Goal: Information Seeking & Learning: Learn about a topic

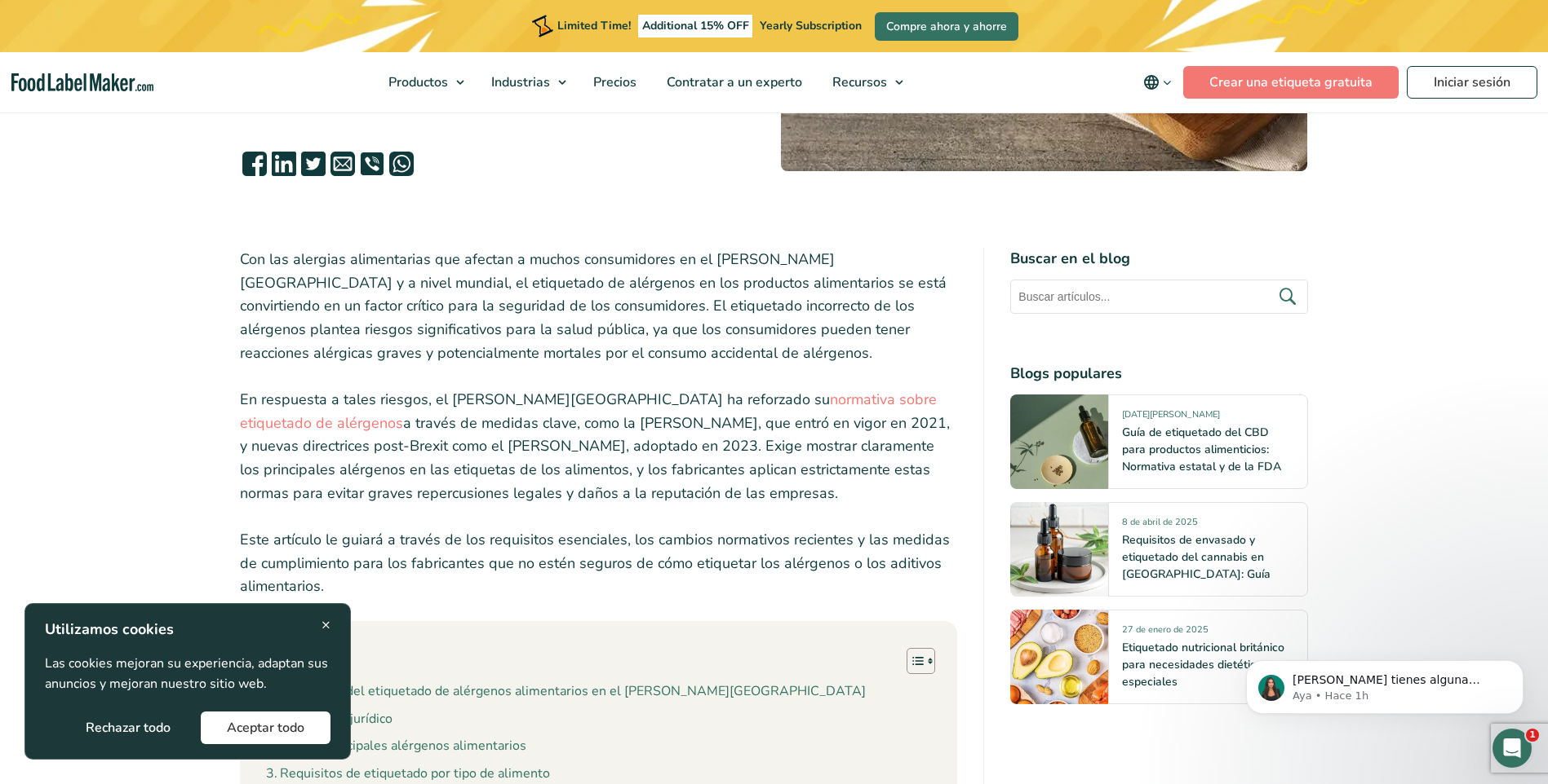
scroll to position [571, 0]
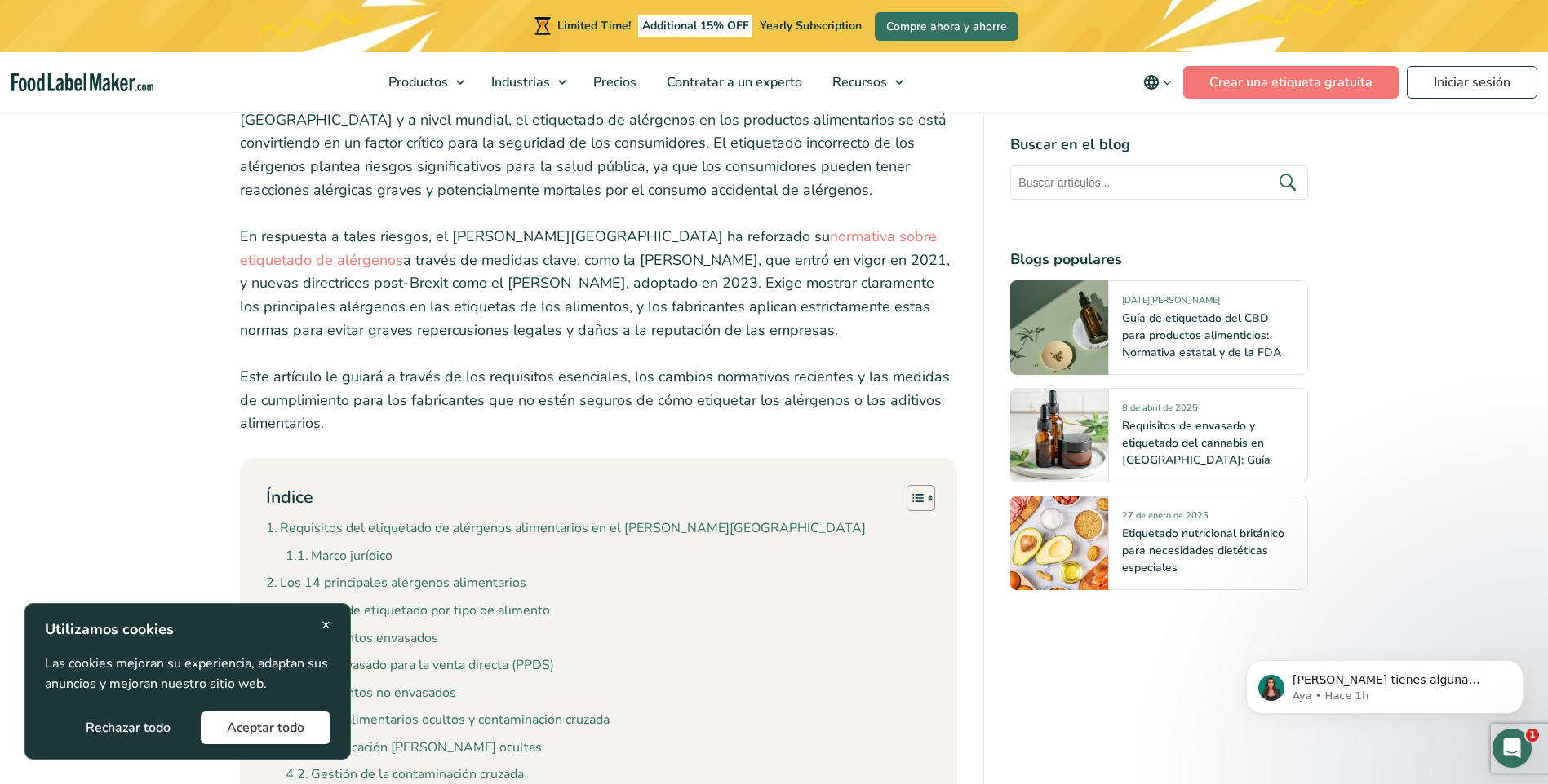
click at [690, 306] on p "En respuesta a tales riesgos, el [PERSON_NAME][GEOGRAPHIC_DATA] ha reforzado su…" at bounding box center [598, 284] width 718 height 118
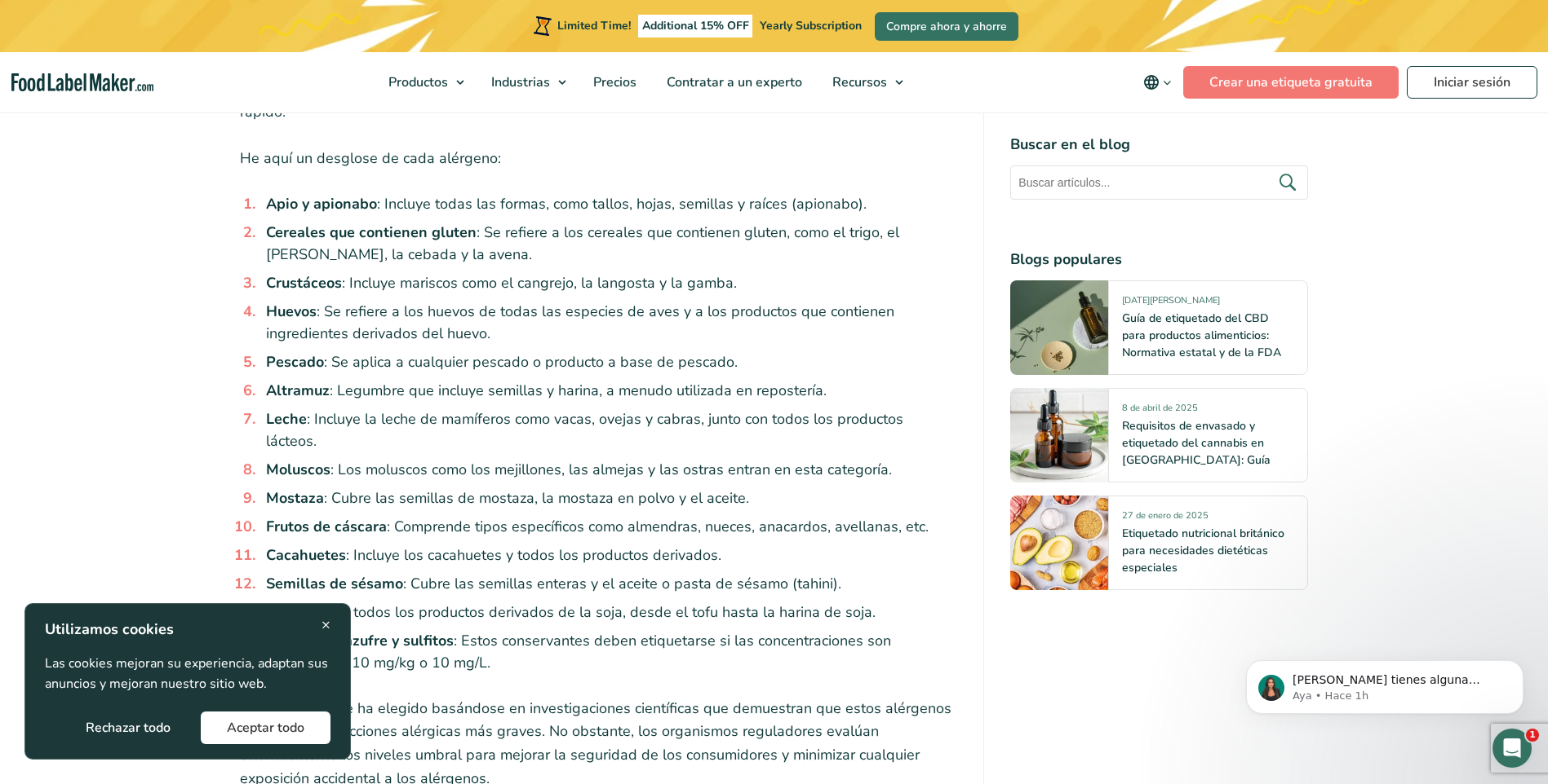
scroll to position [2772, 0]
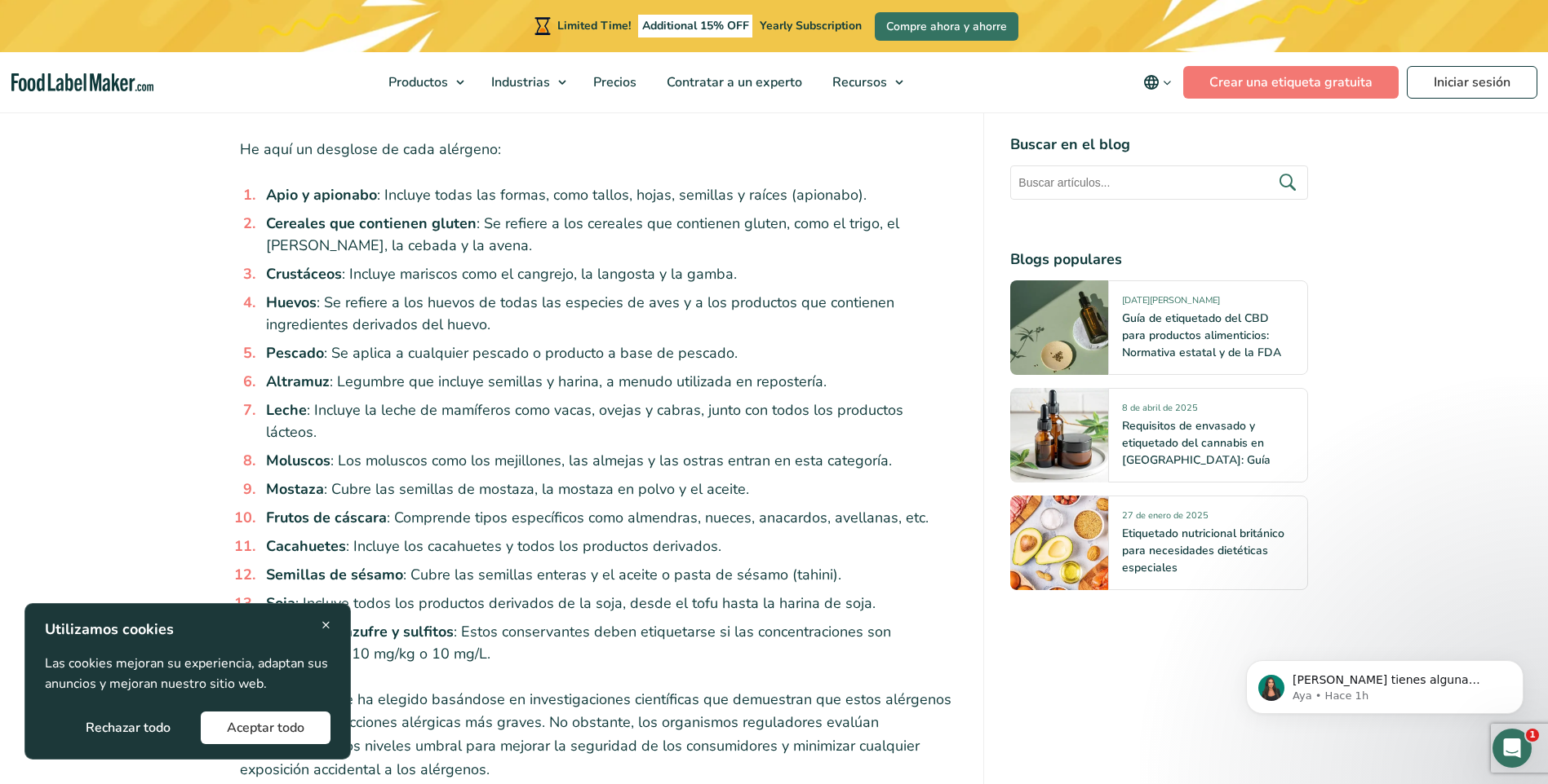
click at [325, 620] on span "×" at bounding box center [326, 625] width 9 height 22
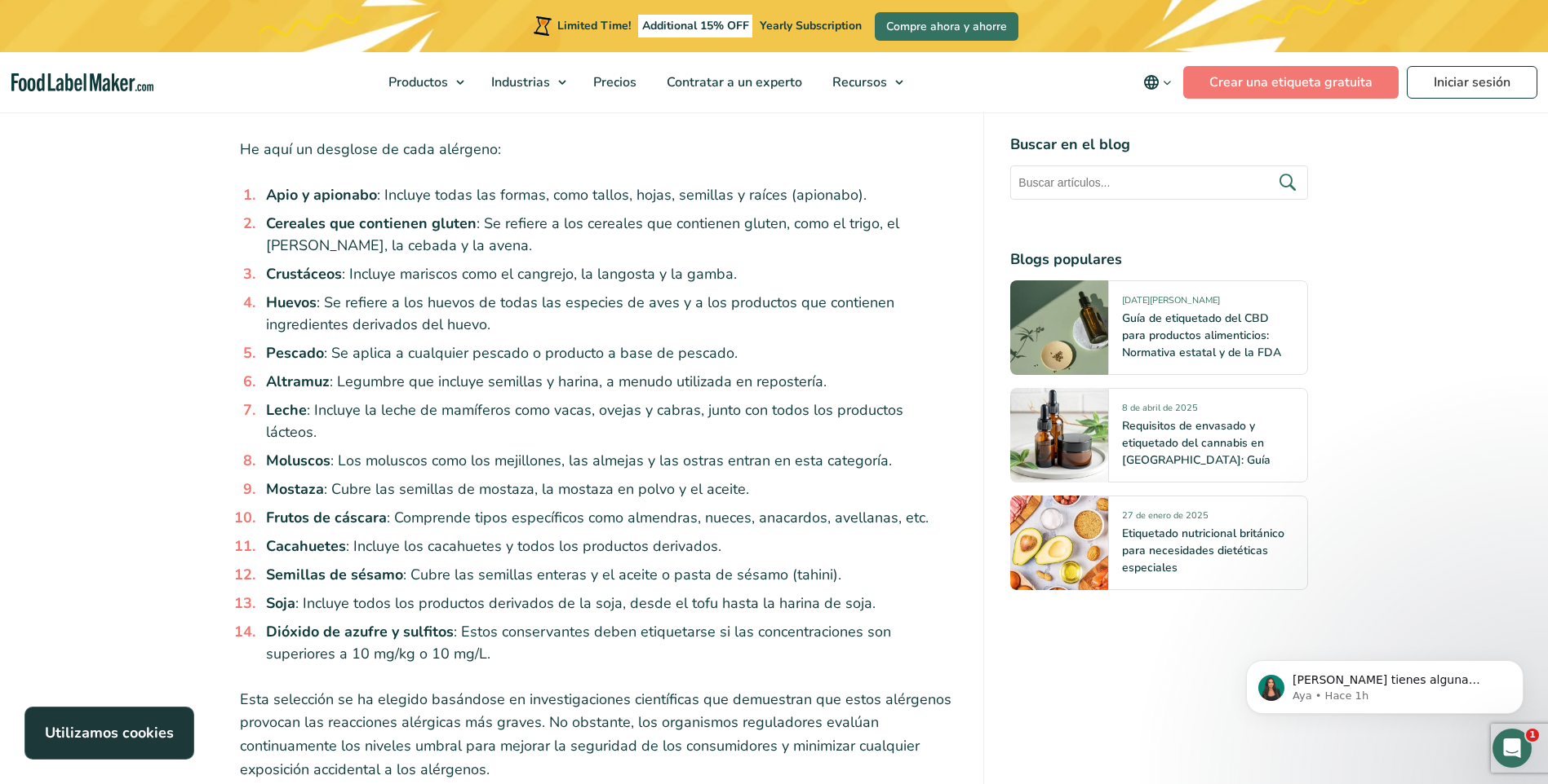
click at [726, 688] on p "Esta selección se ha elegido basándose en investigaciones científicas que demue…" at bounding box center [598, 735] width 718 height 94
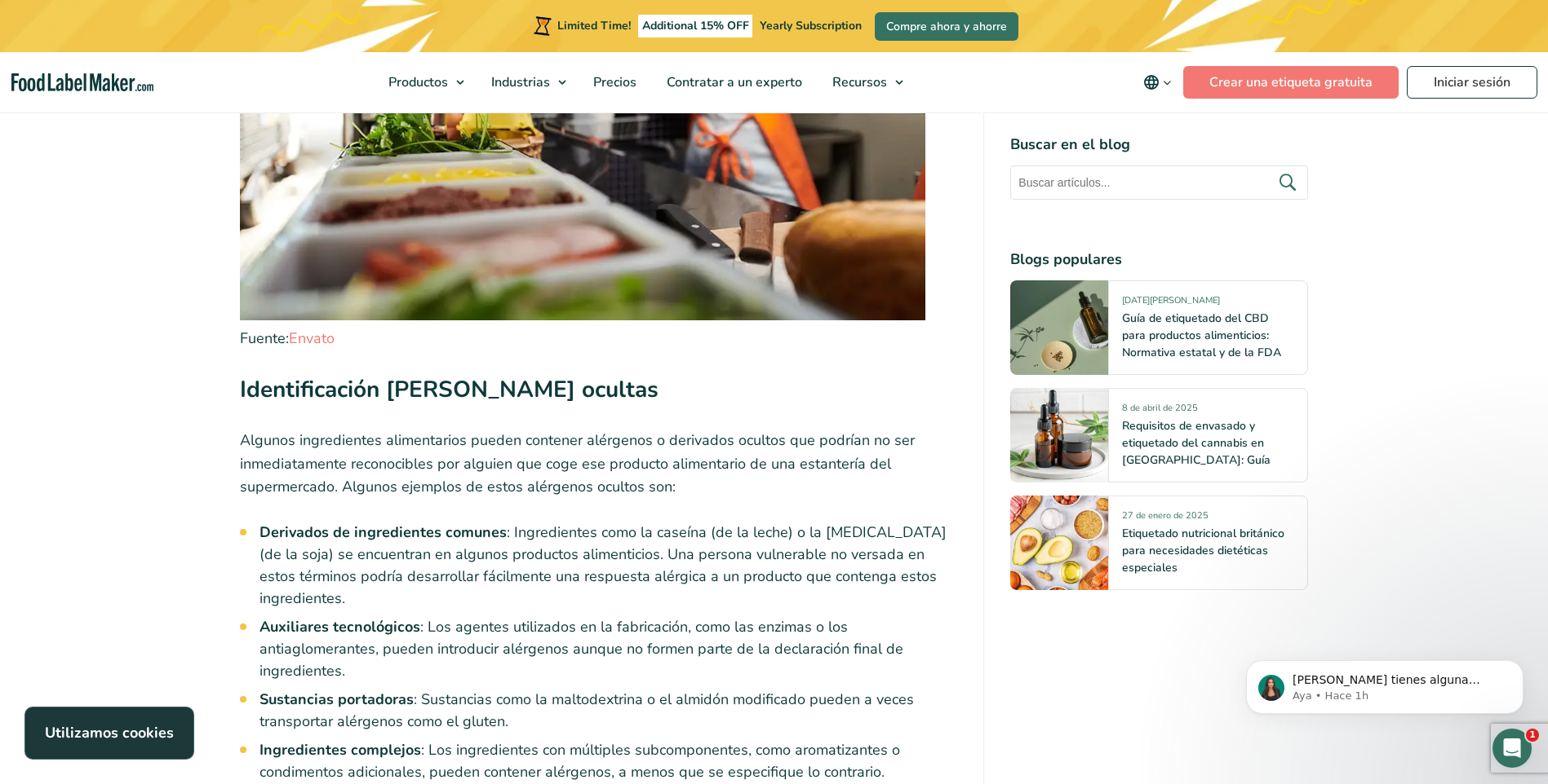
scroll to position [5708, 0]
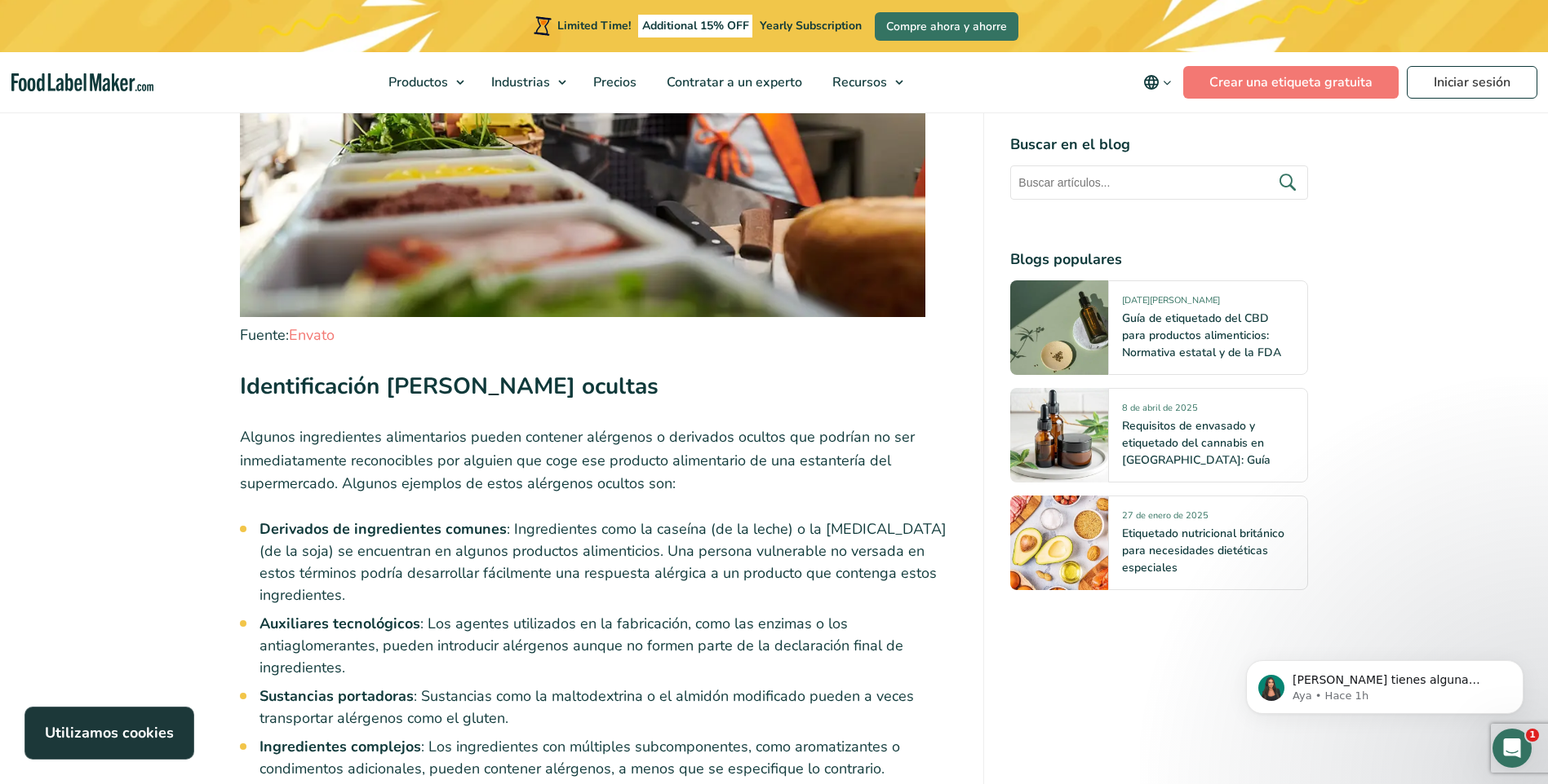
click at [896, 613] on li "Auxiliares tecnológicos : Los agentes utilizados en la fabricación, como las en…" at bounding box center [609, 645] width 698 height 66
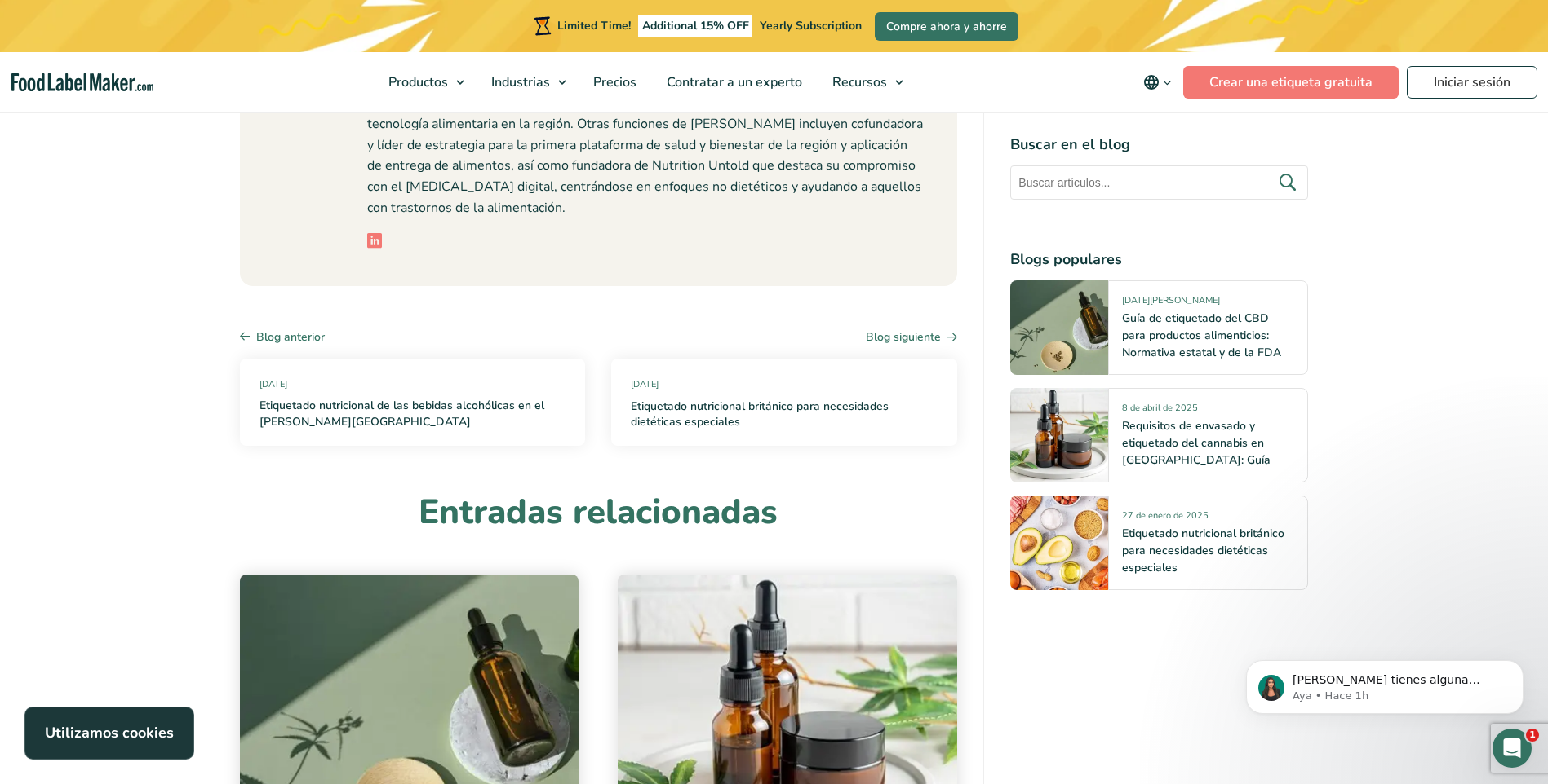
scroll to position [10274, 0]
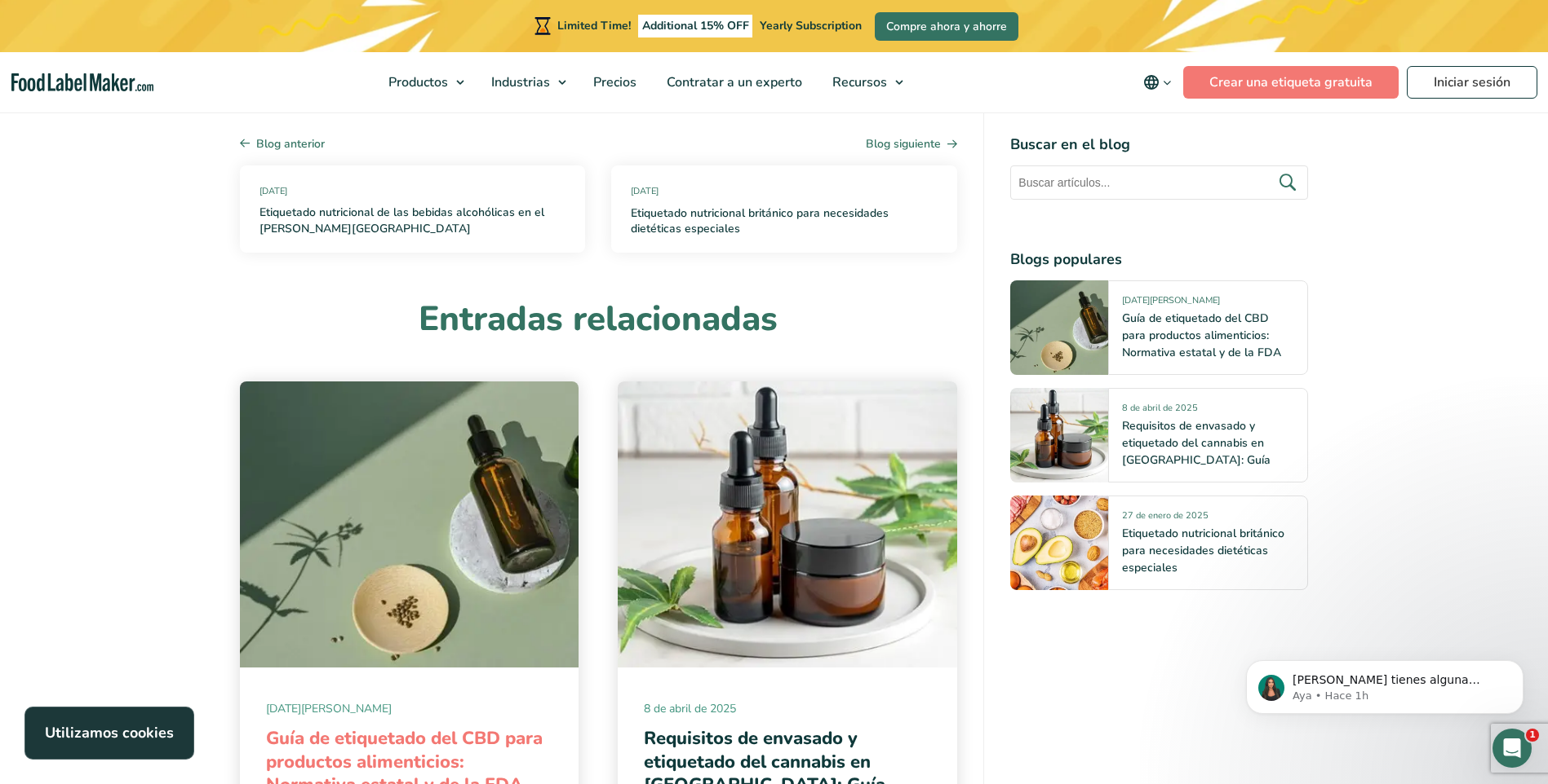
click at [348, 726] on link "Guía de etiquetado del CBD para productos alimenticios: Normativa estatal y de …" at bounding box center [403, 761] width 277 height 71
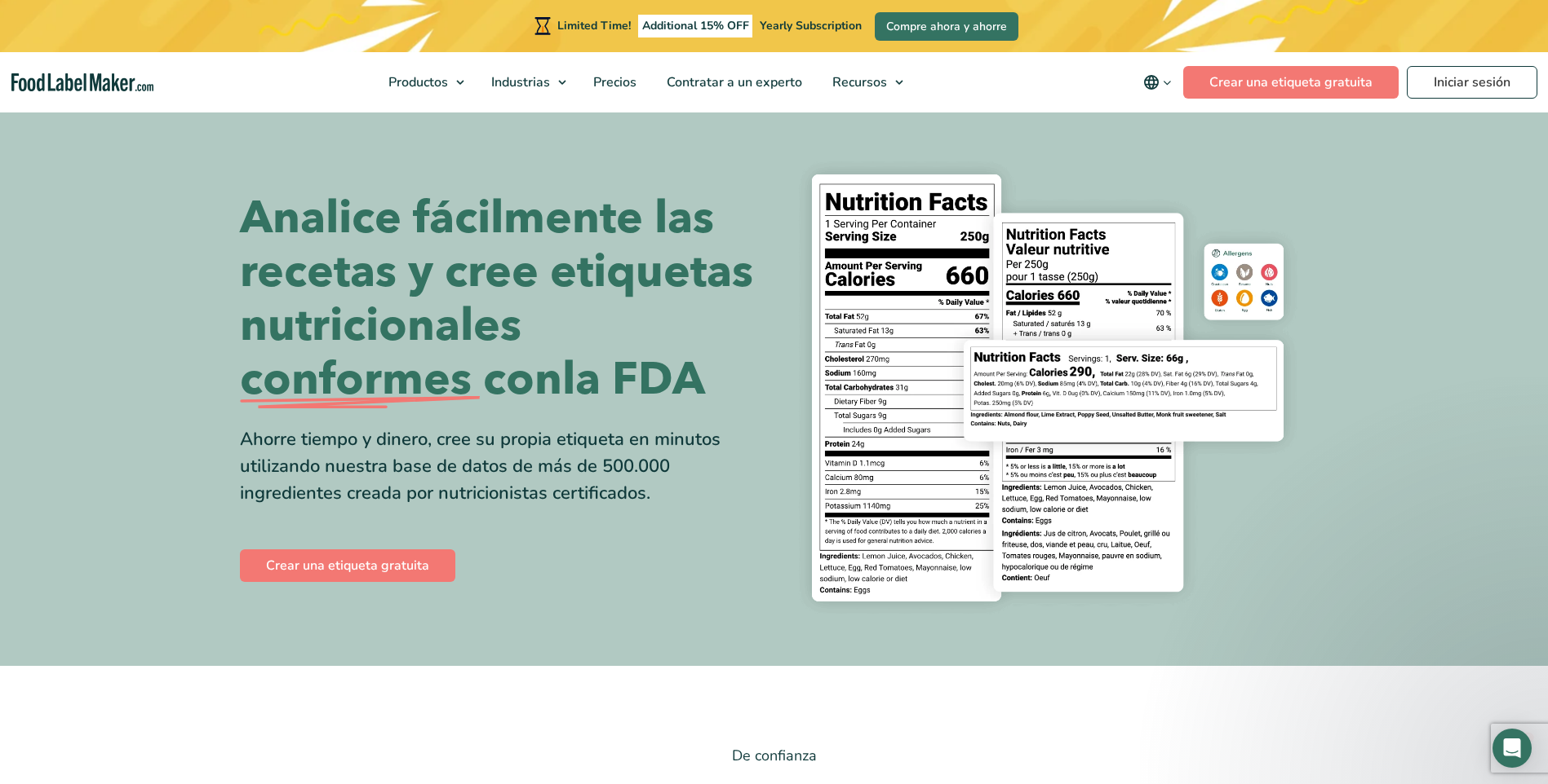
click at [543, 289] on h1 "Analice fácilmente las recetas y cree etiquetas nutricionales conformes con la …" at bounding box center [500, 299] width 522 height 215
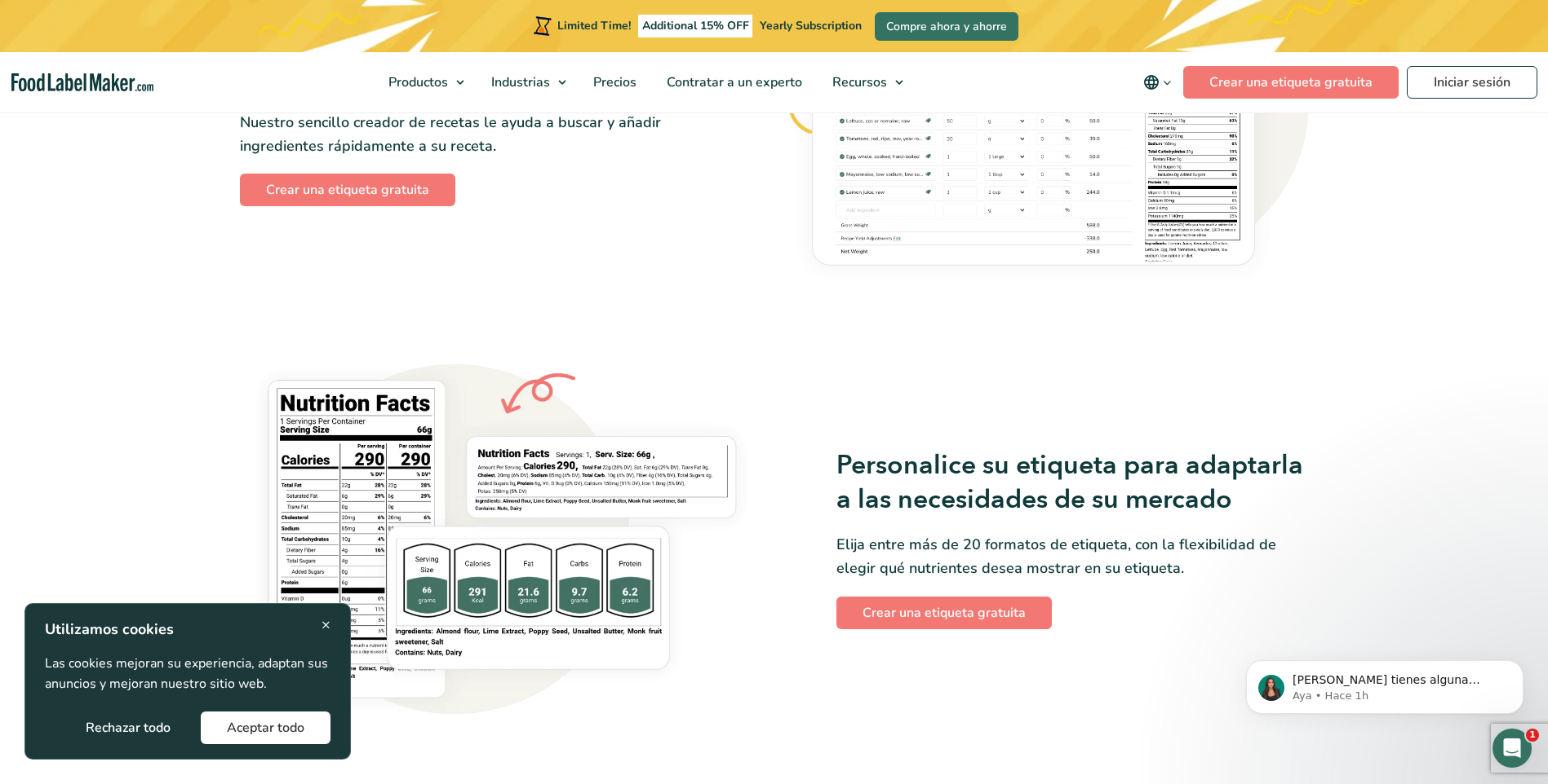
scroll to position [1305, 0]
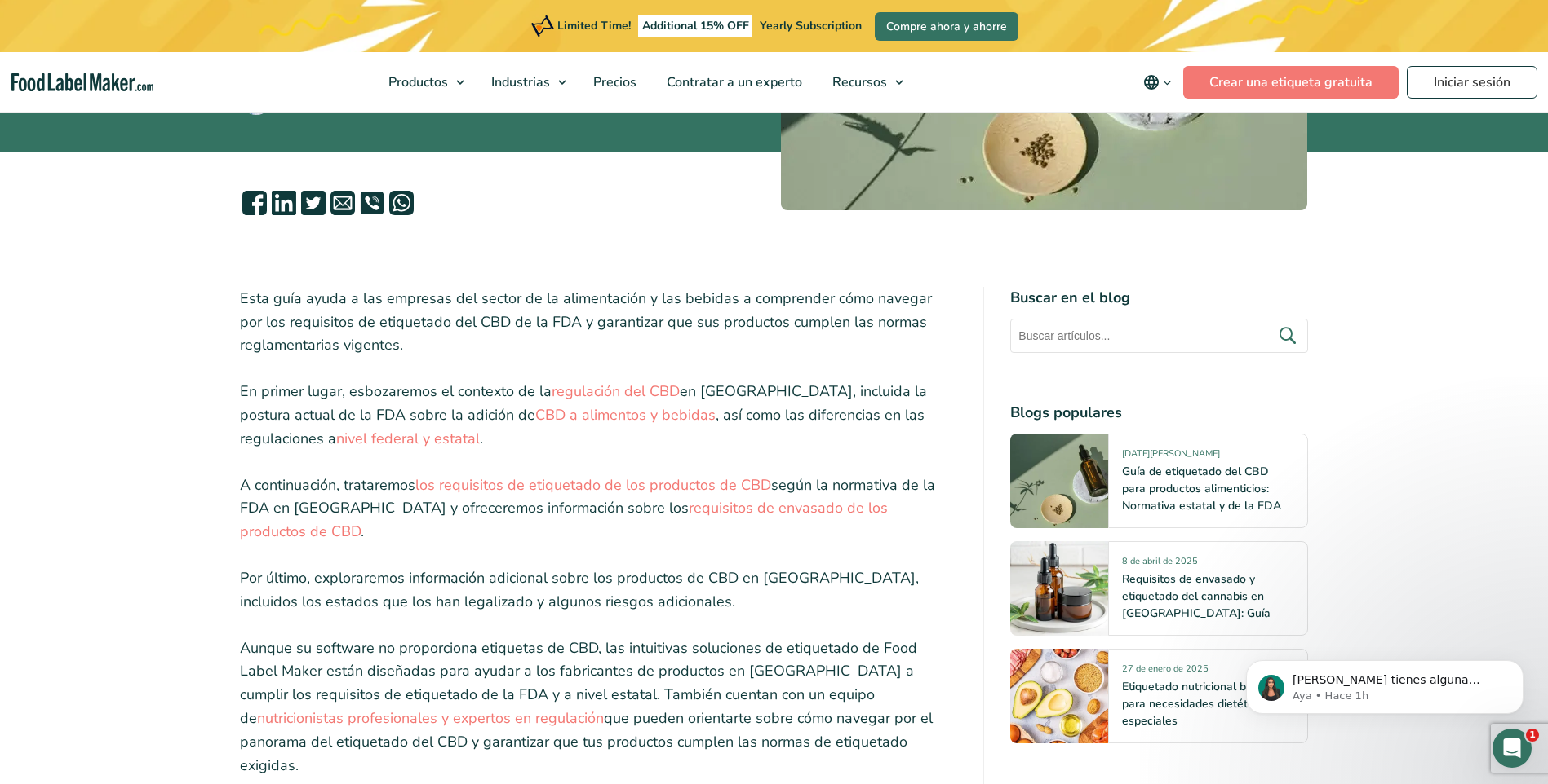
scroll to position [407, 0]
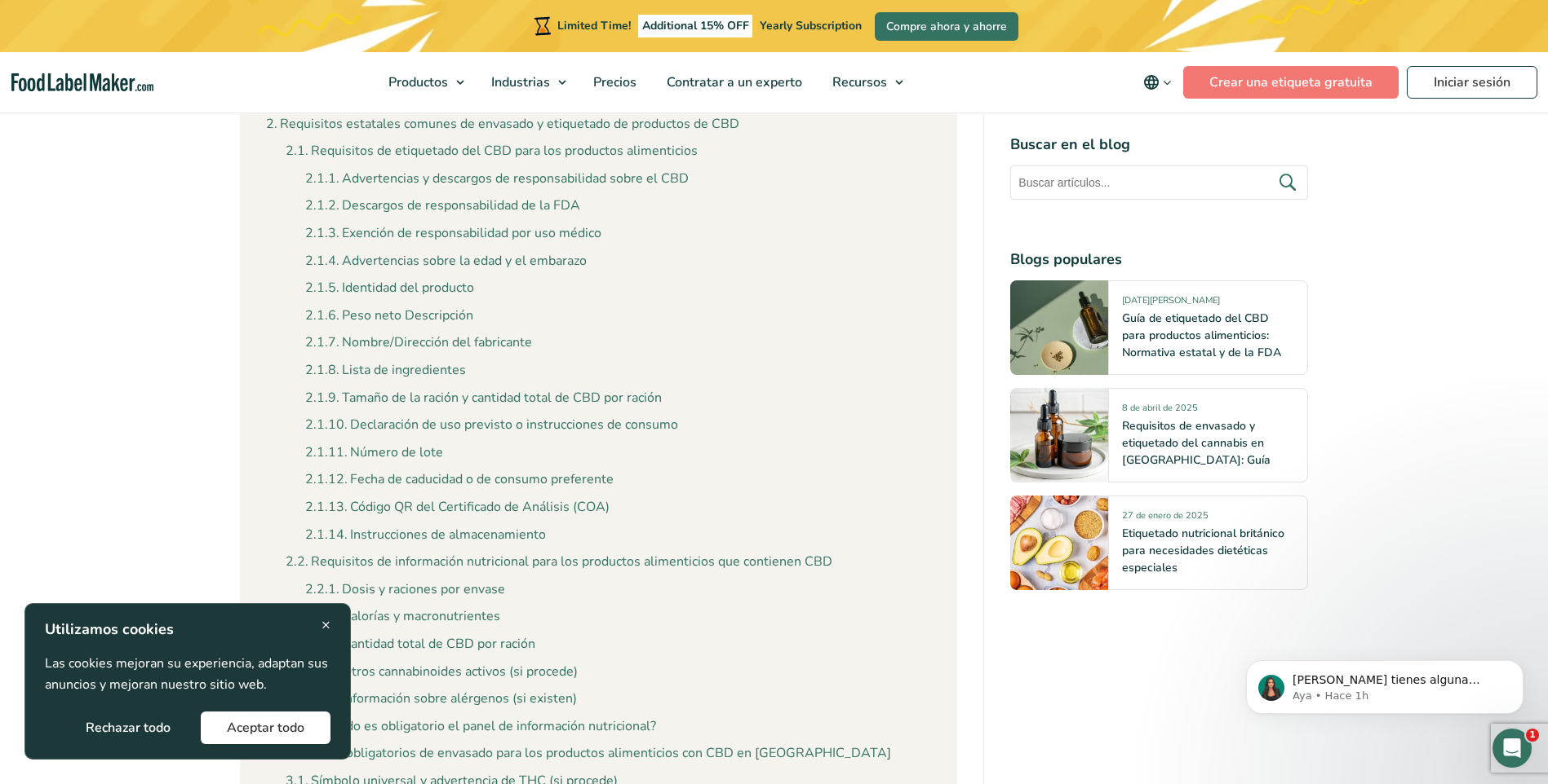
scroll to position [1305, 0]
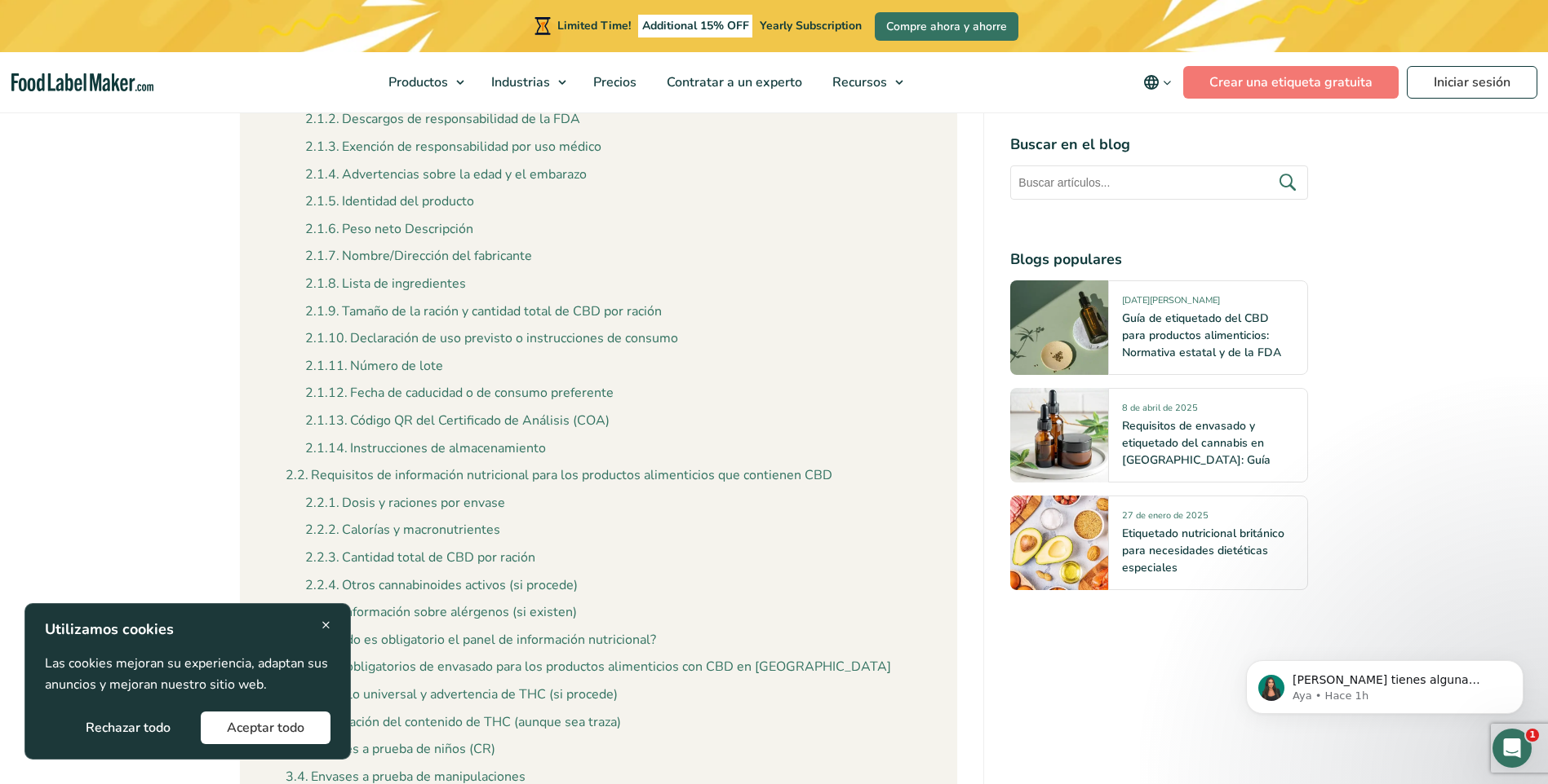
click at [323, 619] on span "×" at bounding box center [326, 625] width 9 height 22
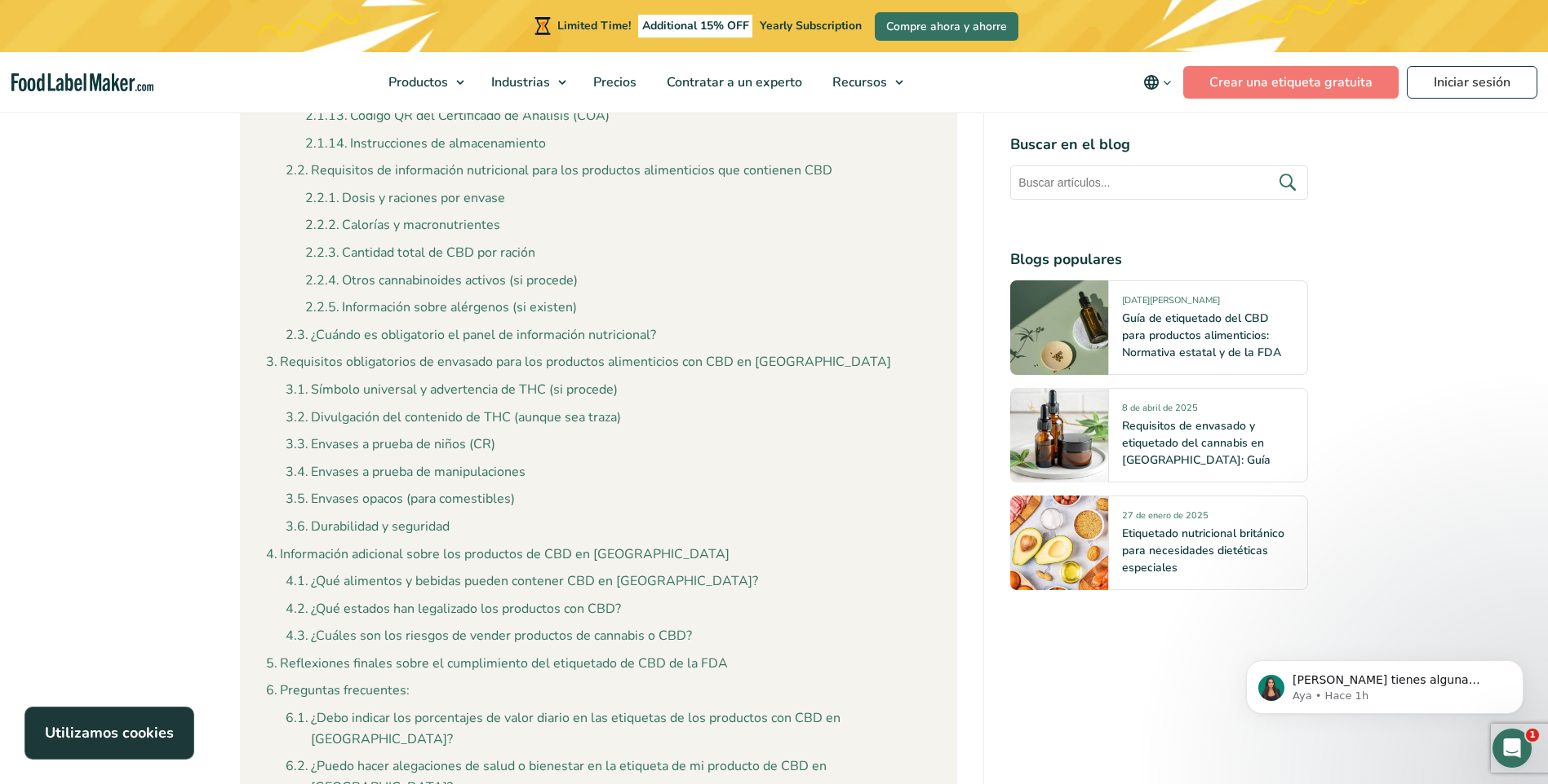
scroll to position [1631, 0]
